Goal: Transaction & Acquisition: Purchase product/service

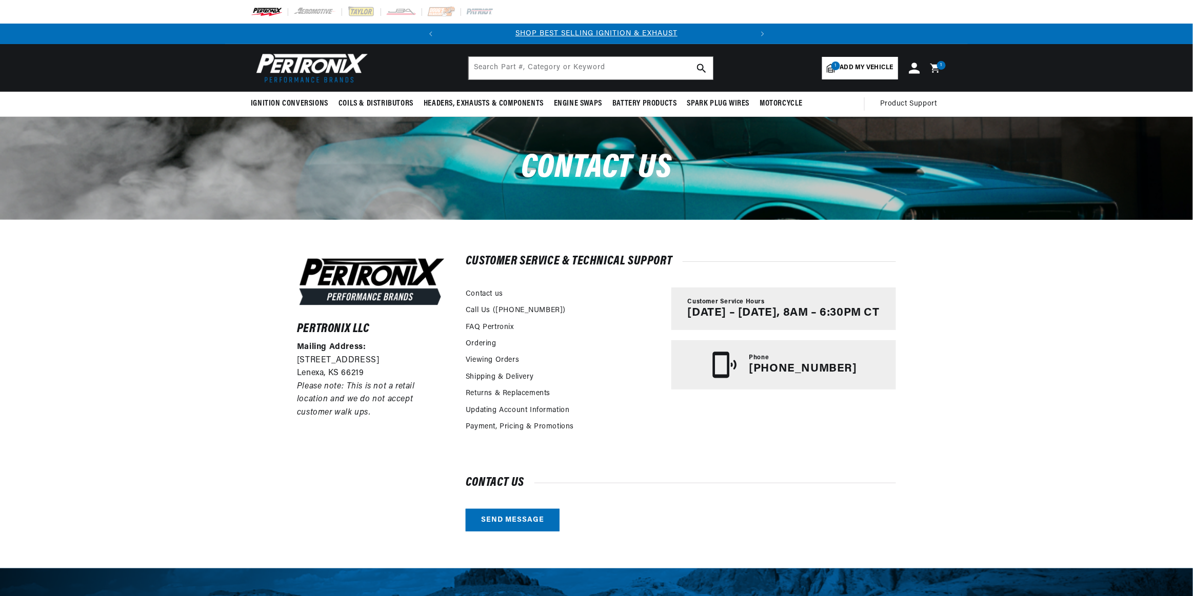
click at [916, 71] on icon at bounding box center [914, 68] width 11 height 11
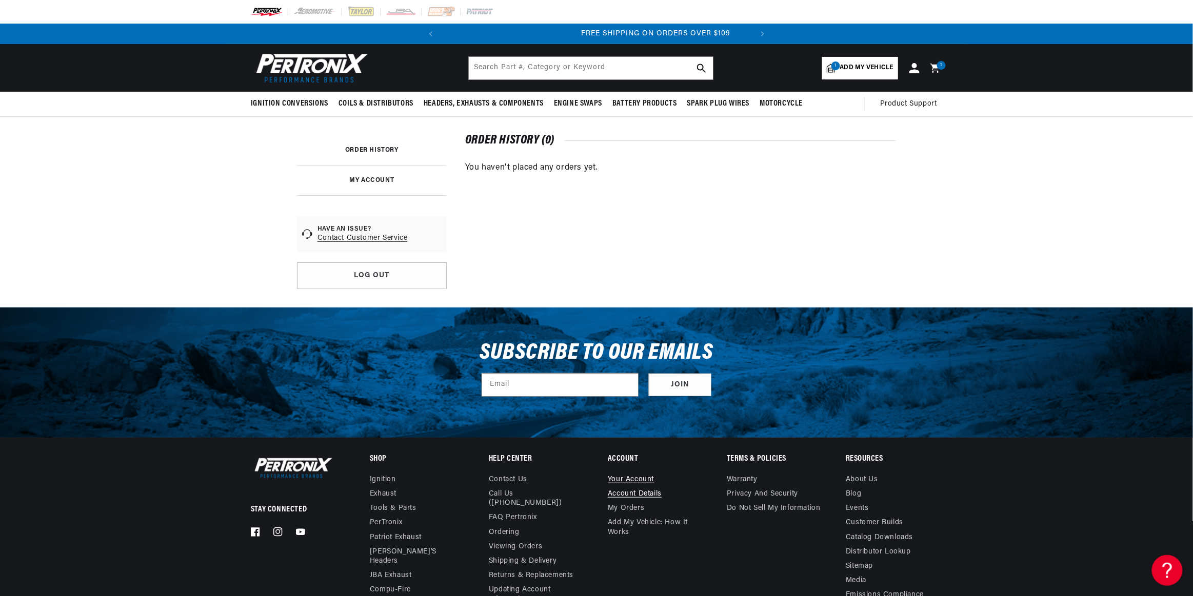
scroll to position [0, 311]
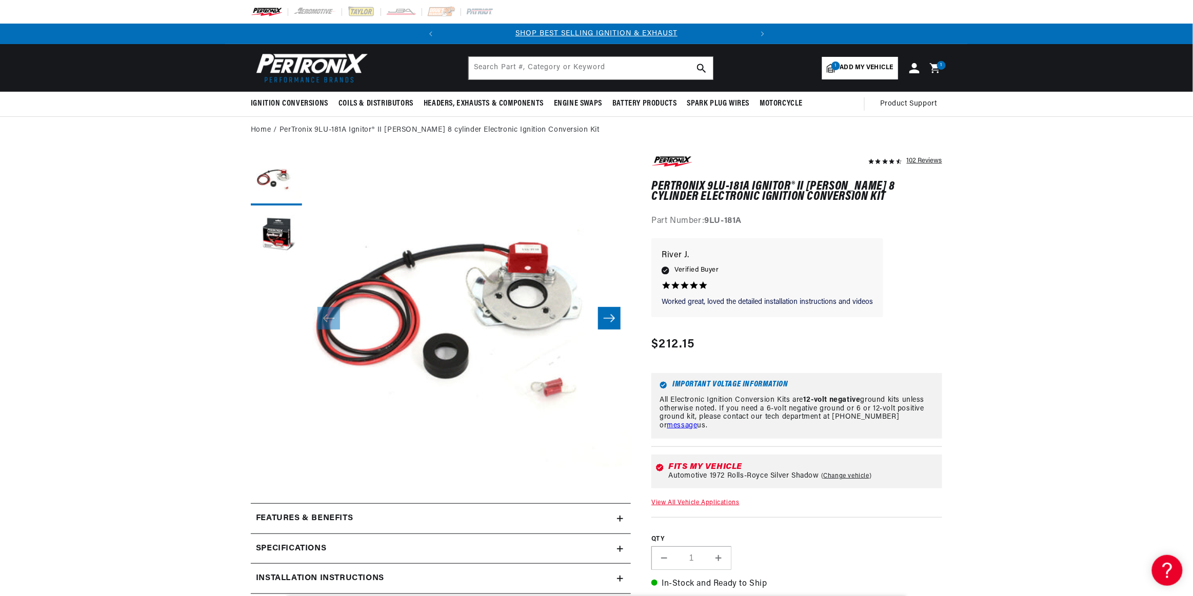
click at [939, 68] on div "1 1 item" at bounding box center [941, 65] width 9 height 9
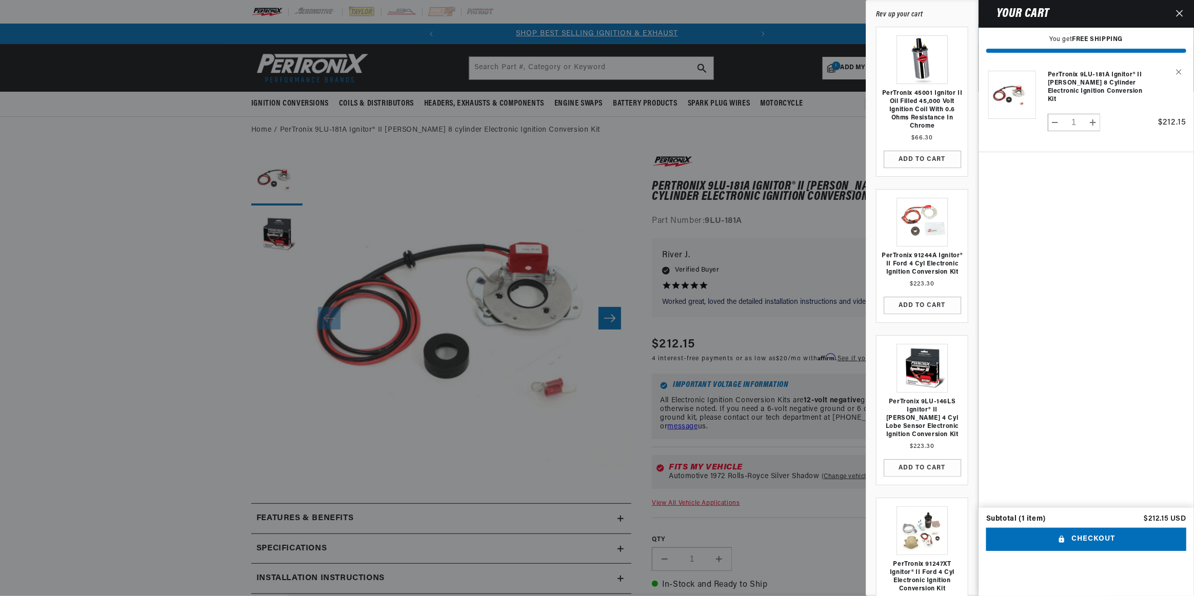
click at [784, 53] on div at bounding box center [597, 298] width 1194 height 596
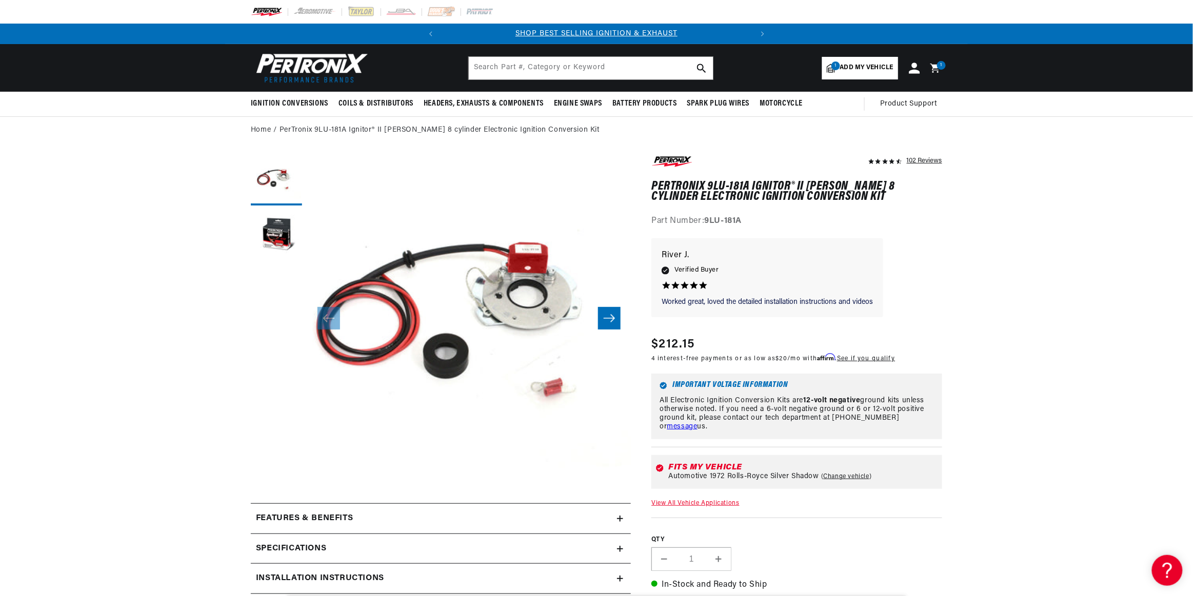
click at [916, 72] on icon at bounding box center [914, 68] width 11 height 11
click at [935, 70] on icon at bounding box center [937, 68] width 24 height 12
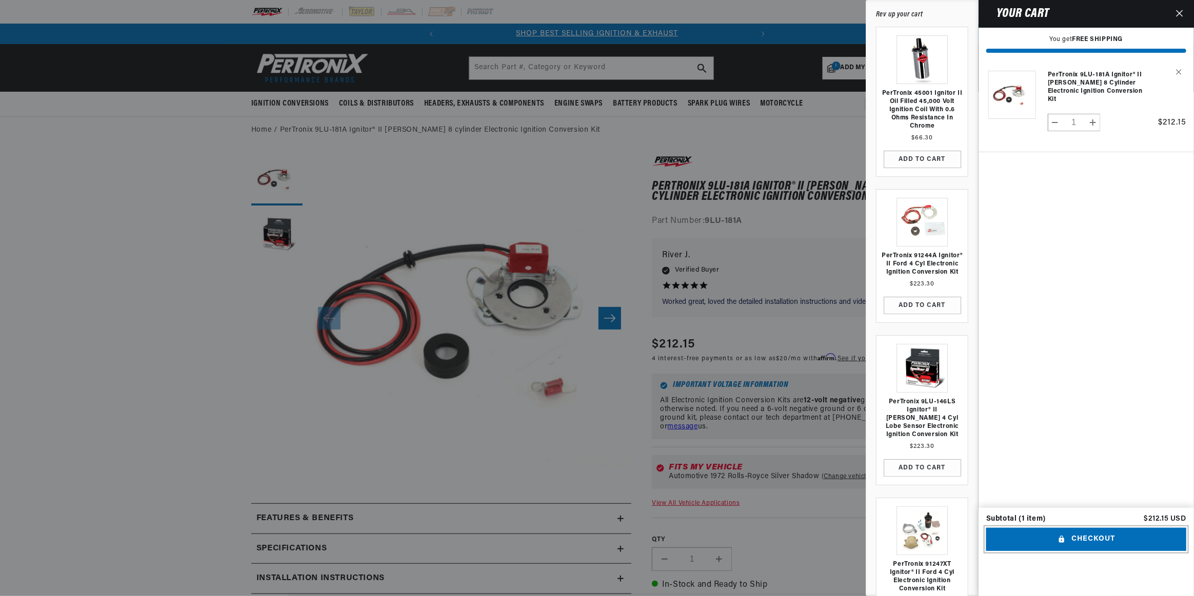
click at [1037, 551] on button "Checkout" at bounding box center [1086, 539] width 200 height 23
